Goal: Information Seeking & Learning: Check status

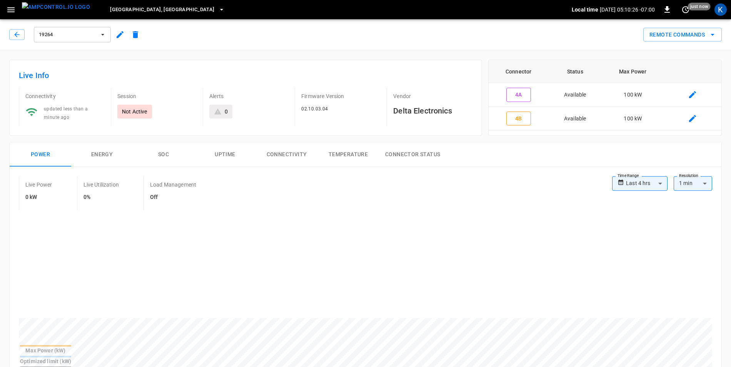
click at [130, 12] on span "[GEOGRAPHIC_DATA], [GEOGRAPHIC_DATA]" at bounding box center [162, 9] width 104 height 9
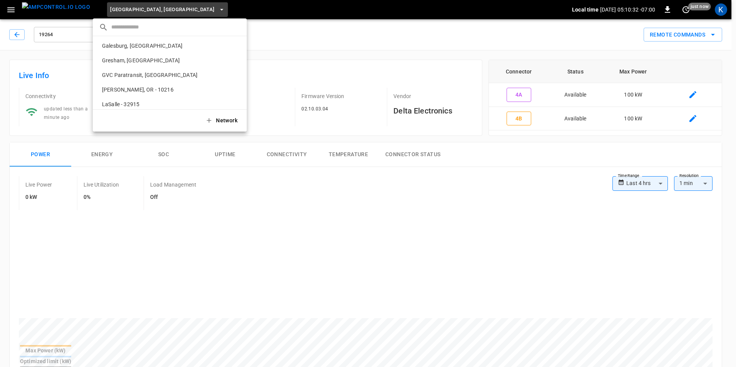
scroll to position [102, 0]
click at [124, 74] on p "[PERSON_NAME], OR - 10216" at bounding box center [158, 76] width 118 height 8
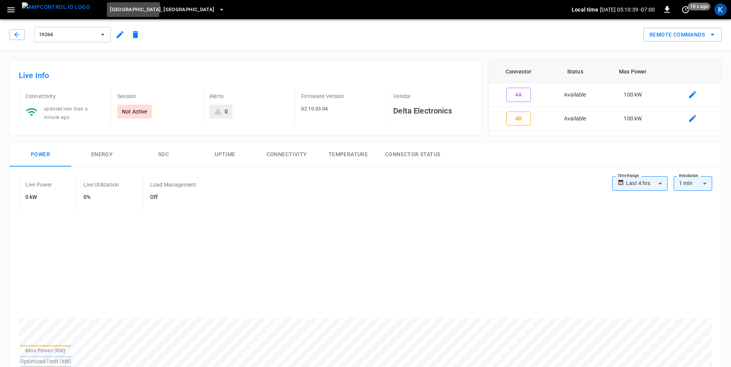
click at [110, 7] on span "[GEOGRAPHIC_DATA], [GEOGRAPHIC_DATA]" at bounding box center [162, 9] width 104 height 9
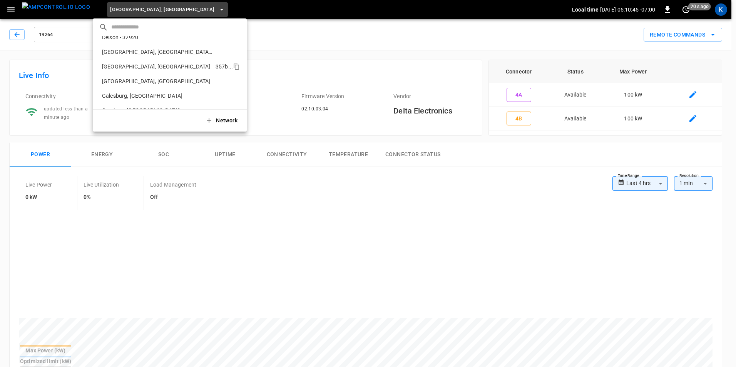
scroll to position [77, 0]
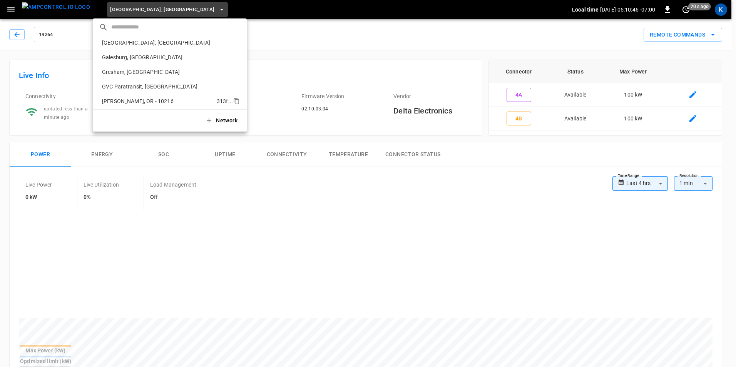
click at [124, 101] on p "[PERSON_NAME], OR - 10216" at bounding box center [158, 101] width 118 height 8
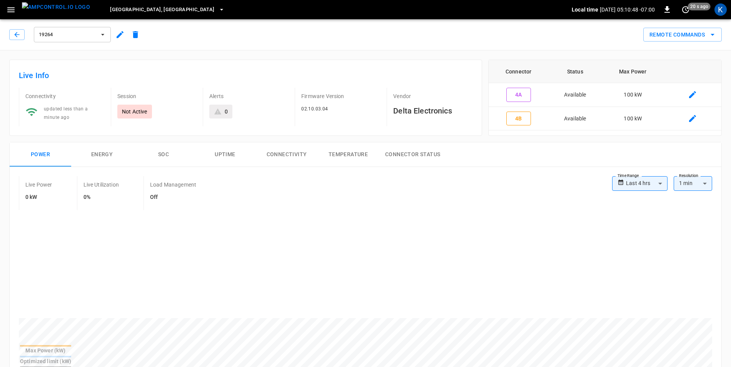
click at [7, 11] on icon "button" at bounding box center [11, 10] width 10 height 10
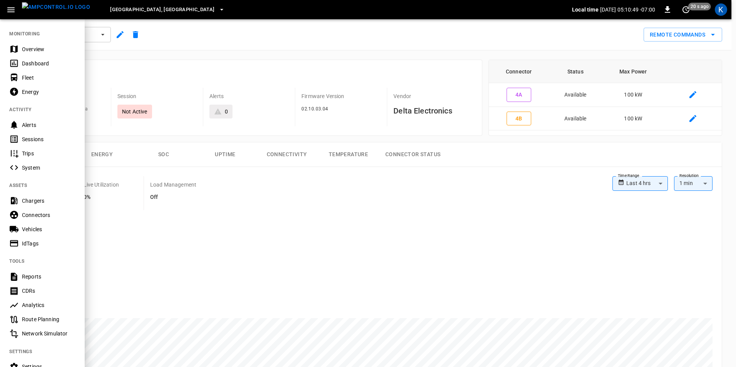
click at [7, 11] on icon "button" at bounding box center [11, 10] width 10 height 10
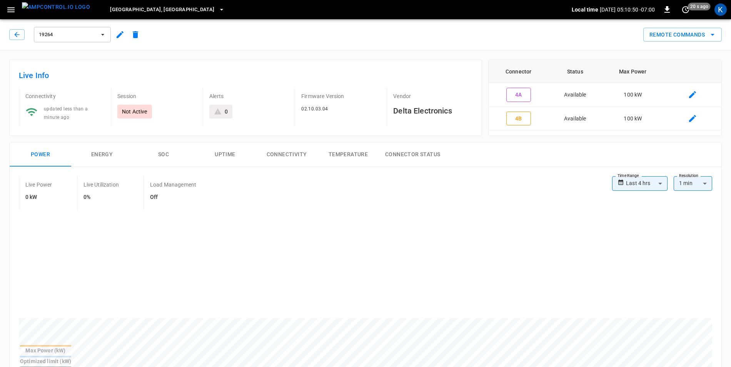
click at [120, 9] on span "[GEOGRAPHIC_DATA], [GEOGRAPHIC_DATA]" at bounding box center [162, 9] width 104 height 9
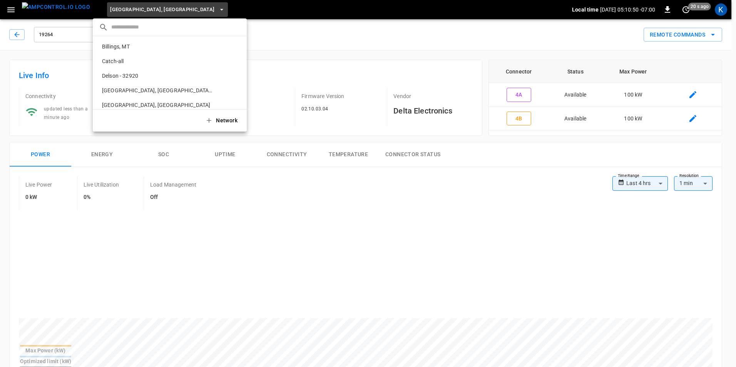
scroll to position [305, 0]
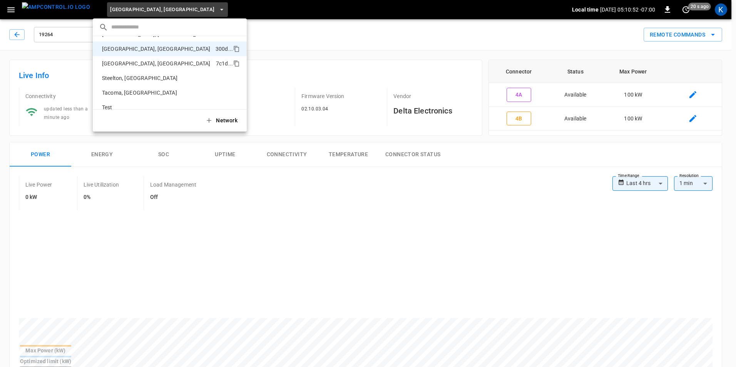
click at [125, 63] on p "[GEOGRAPHIC_DATA], [GEOGRAPHIC_DATA]" at bounding box center [157, 64] width 117 height 8
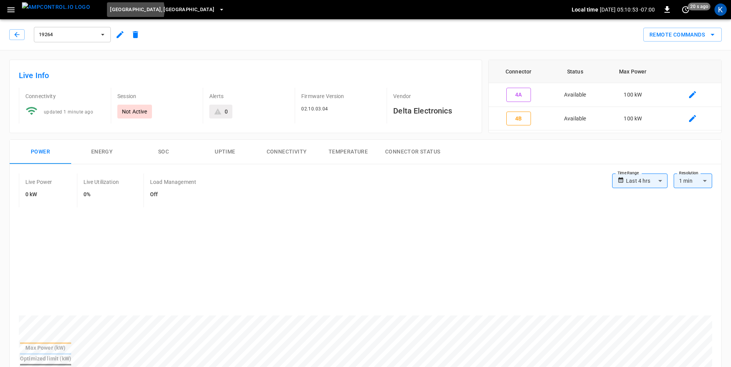
click at [121, 10] on span "[GEOGRAPHIC_DATA], [GEOGRAPHIC_DATA]" at bounding box center [162, 9] width 104 height 9
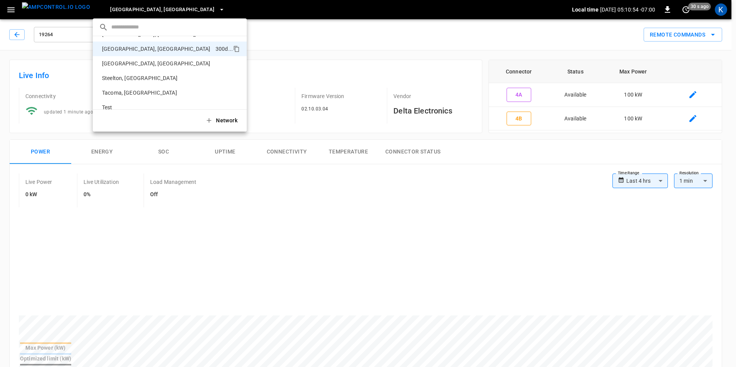
click at [121, 10] on div at bounding box center [368, 183] width 736 height 367
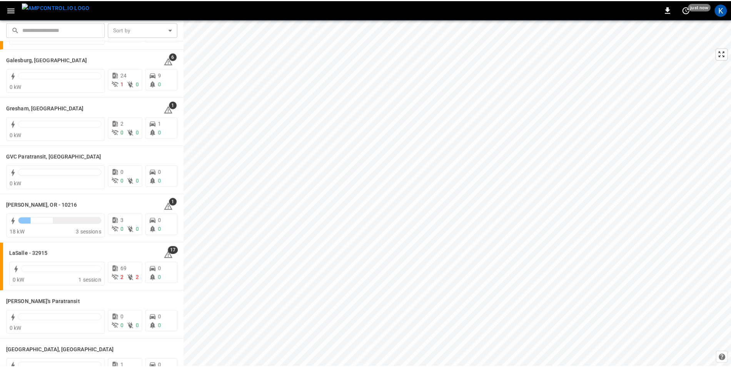
scroll to position [269, 0]
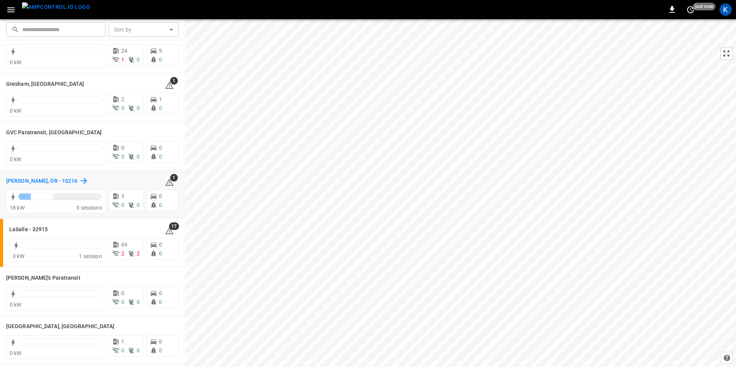
click at [43, 180] on h6 "[PERSON_NAME], OR - 10216" at bounding box center [42, 181] width 72 height 8
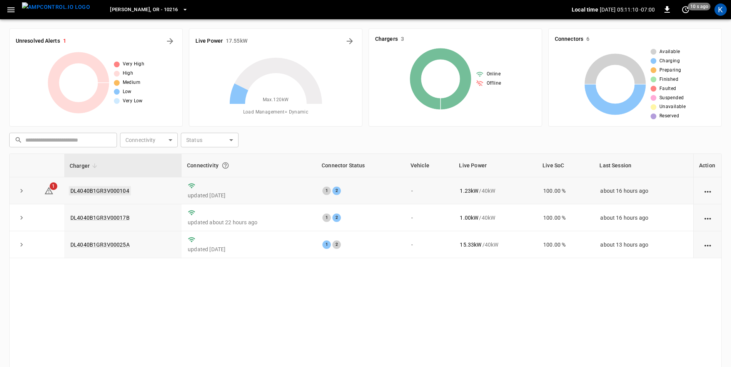
click at [122, 191] on link "DL4040B1GR3V000104" at bounding box center [100, 190] width 62 height 9
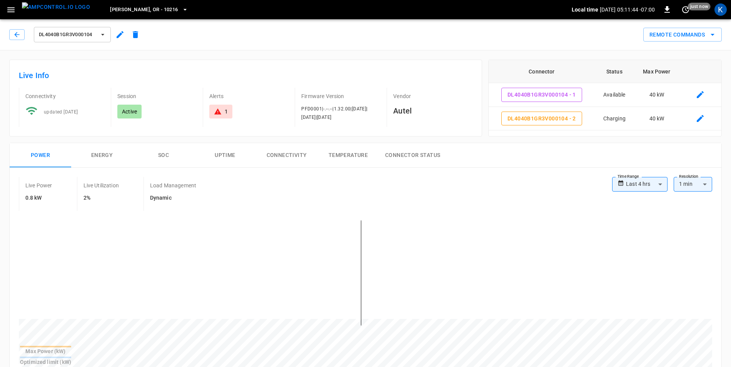
click at [100, 36] on icon "button" at bounding box center [103, 35] width 8 height 8
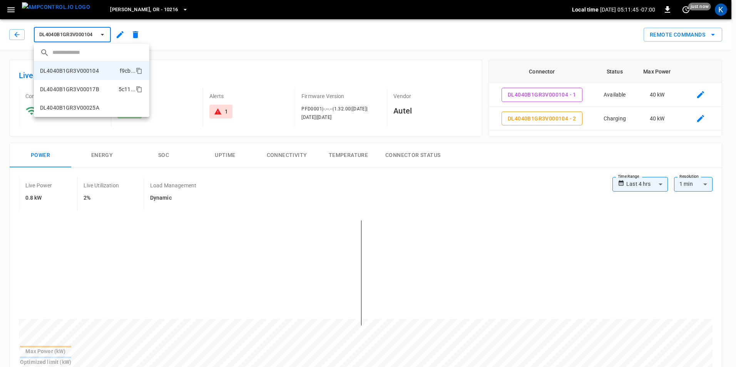
click at [96, 85] on li "DL4040B1GR3V00017B 5c11 ..." at bounding box center [91, 89] width 115 height 18
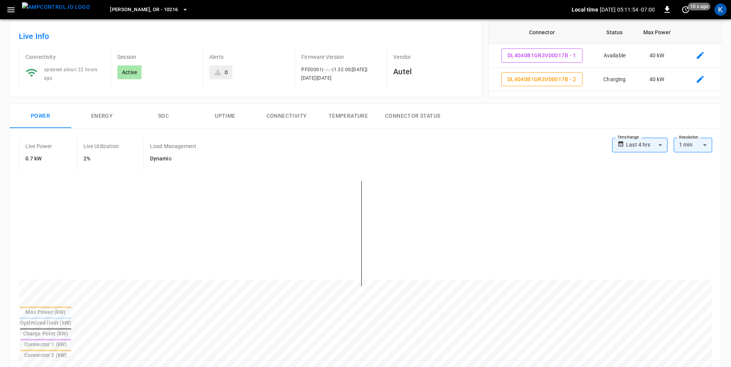
scroll to position [38, 0]
click at [102, 116] on button "Energy" at bounding box center [102, 117] width 62 height 25
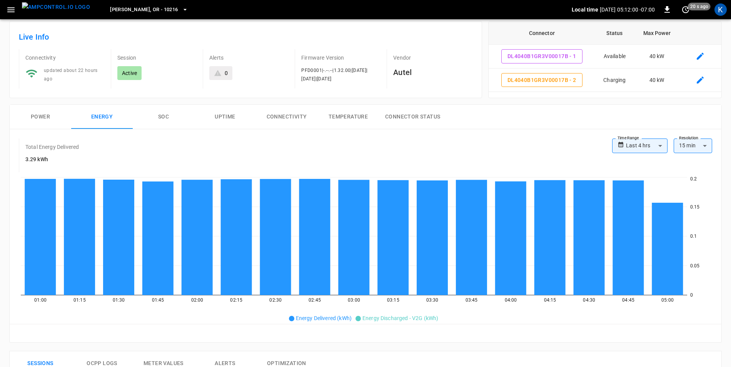
click at [47, 116] on button "Power" at bounding box center [41, 117] width 62 height 25
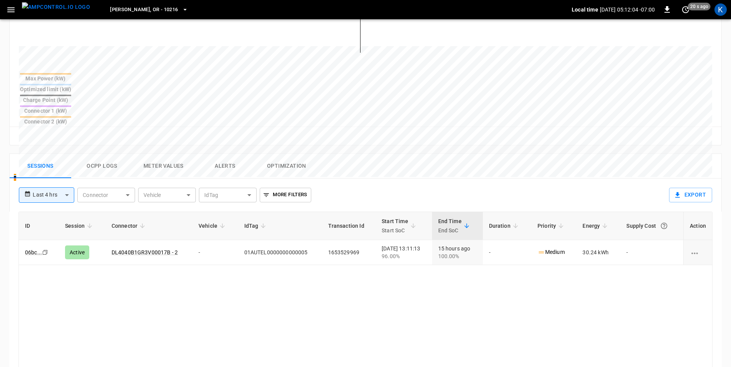
scroll to position [269, 0]
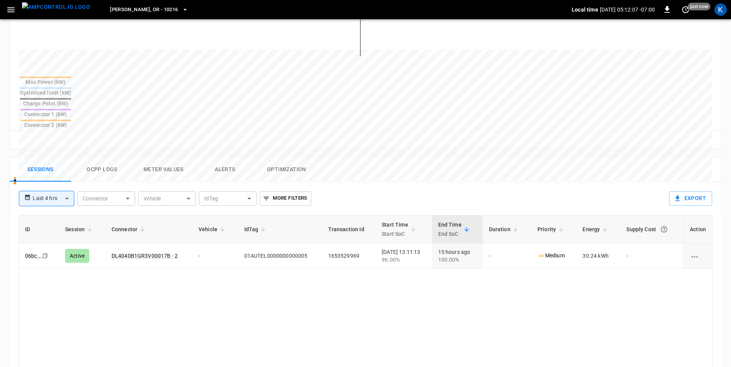
click at [63, 162] on body "**********" at bounding box center [365, 116] width 731 height 771
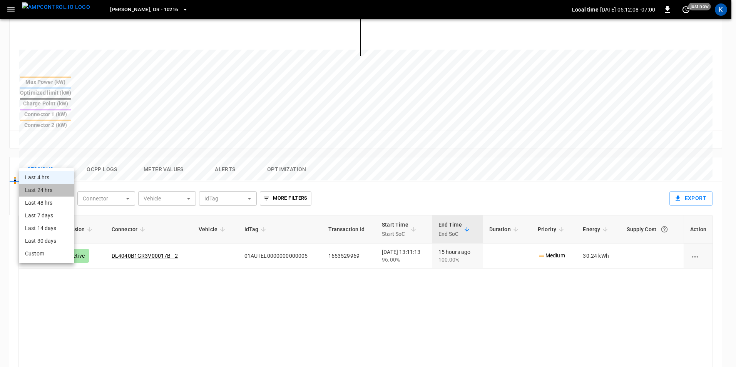
click at [47, 191] on li "Last 24 hrs" at bounding box center [46, 190] width 55 height 13
type input "**********"
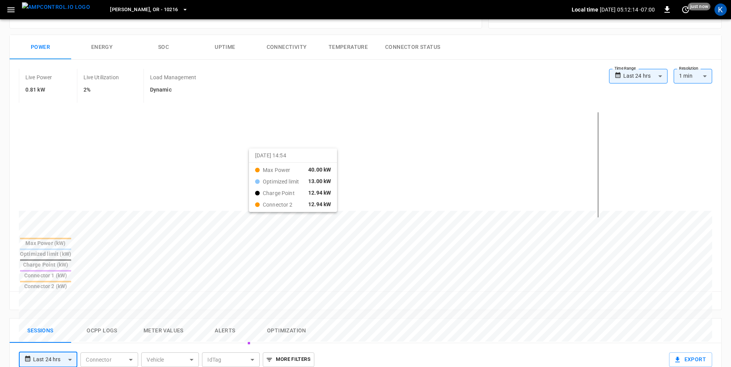
scroll to position [0, 0]
